Goal: Find specific page/section: Find specific page/section

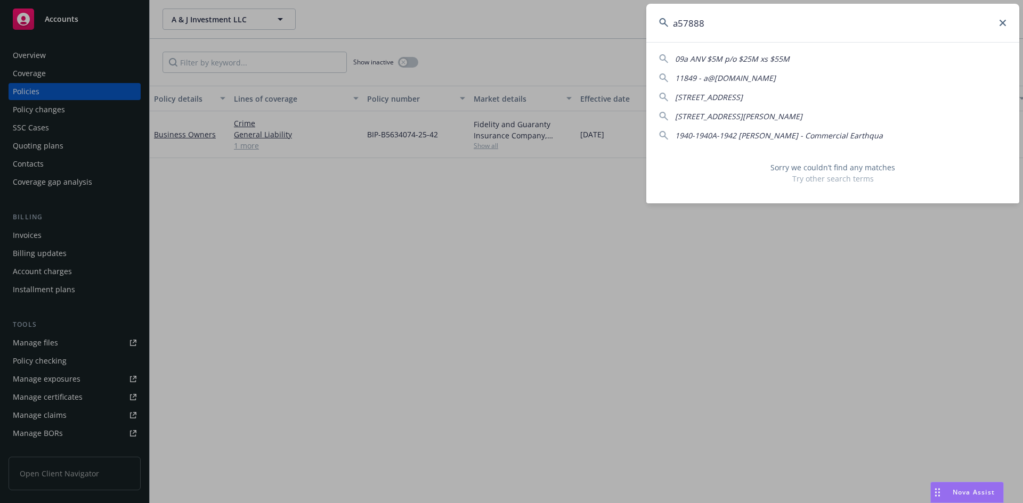
click at [1000, 21] on icon at bounding box center [1002, 23] width 6 height 6
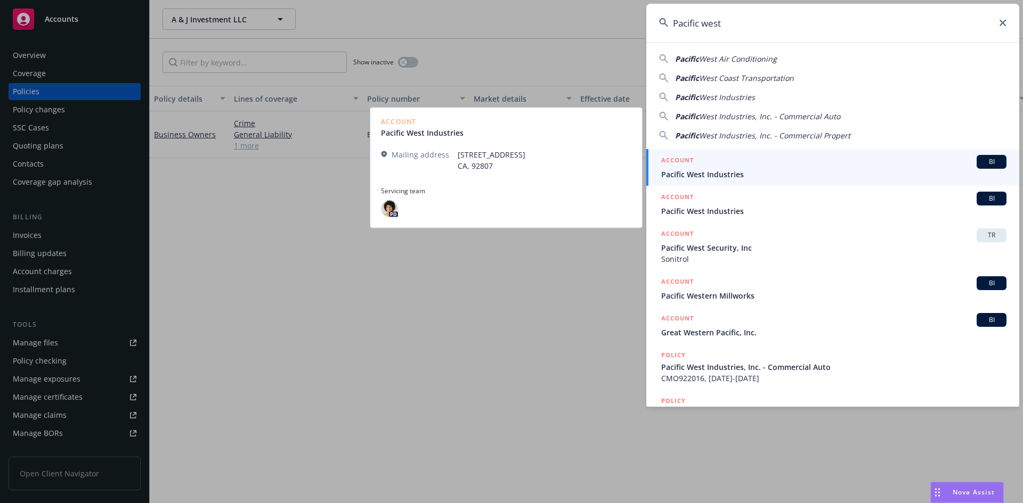
type input "Pacific west"
click at [716, 176] on span "Pacific West Industries" at bounding box center [833, 174] width 345 height 11
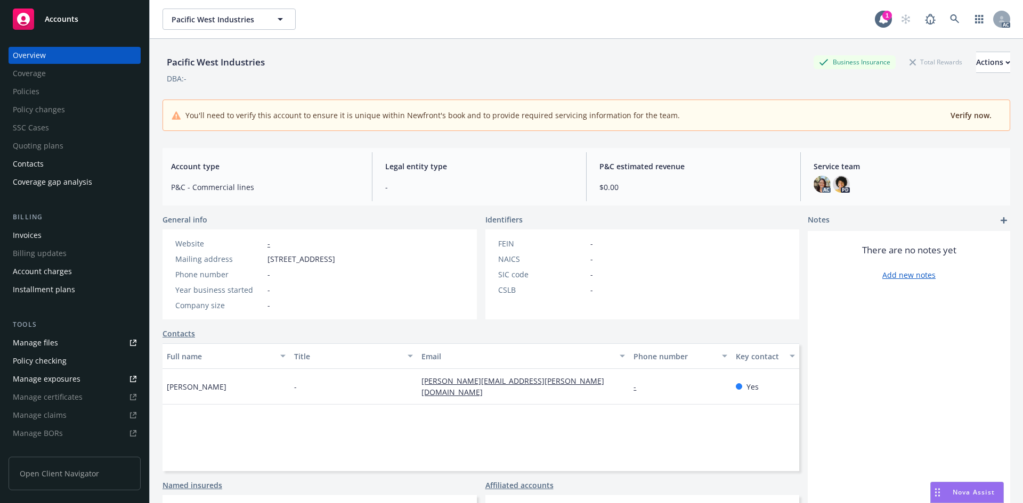
click at [805, 184] on div "Service team AC PD" at bounding box center [907, 176] width 205 height 49
click at [813, 183] on img at bounding box center [821, 184] width 17 height 17
click at [674, 162] on span "P&C estimated revenue" at bounding box center [693, 166] width 188 height 11
click at [833, 178] on img at bounding box center [840, 184] width 17 height 17
click at [813, 185] on img at bounding box center [821, 184] width 17 height 17
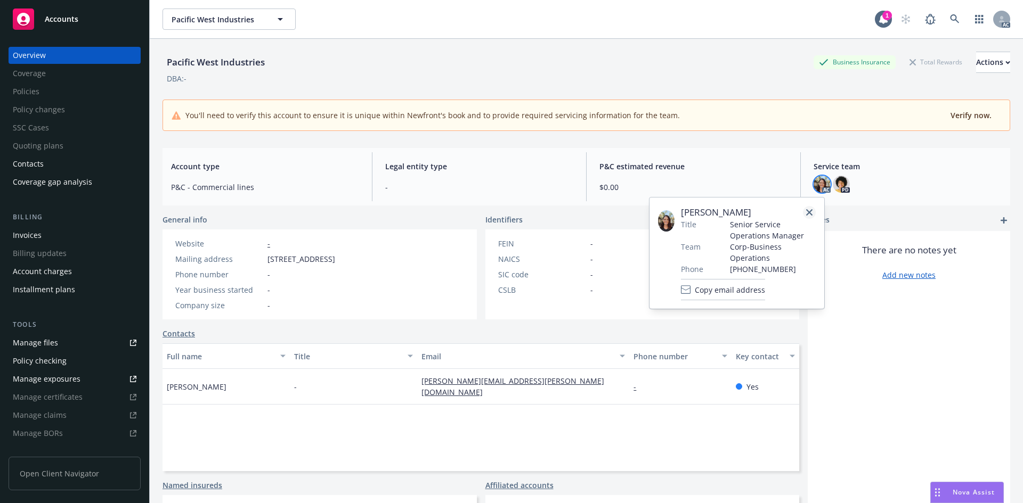
click at [808, 213] on icon "close" at bounding box center [809, 212] width 6 height 6
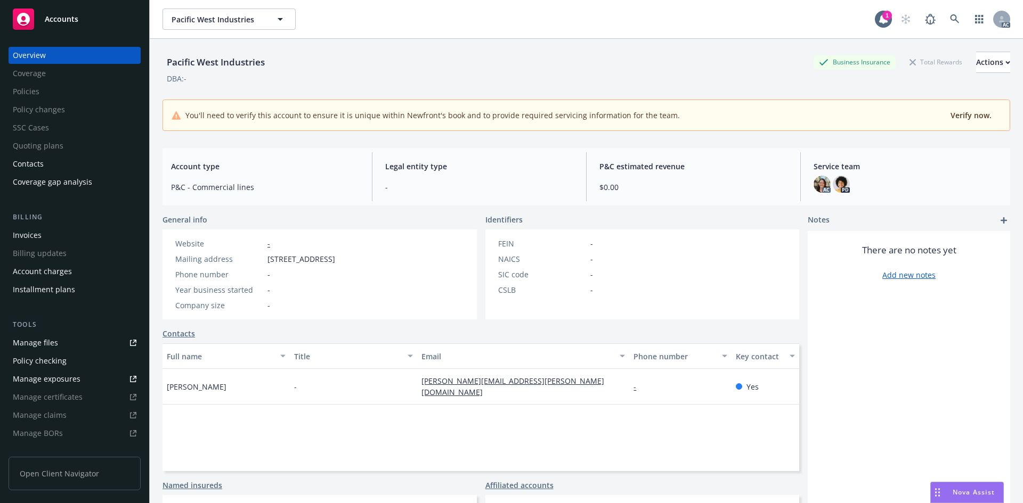
click at [732, 162] on span "P&C estimated revenue" at bounding box center [693, 166] width 188 height 11
